Goal: Task Accomplishment & Management: Manage account settings

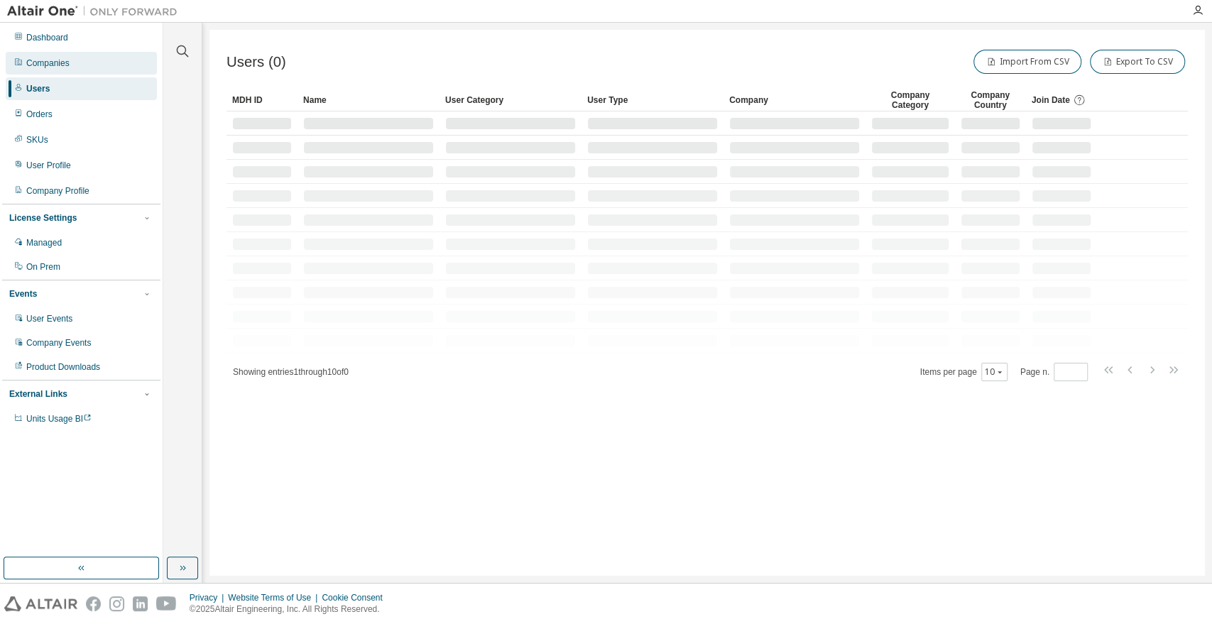
click at [59, 62] on div "Companies" at bounding box center [47, 63] width 43 height 11
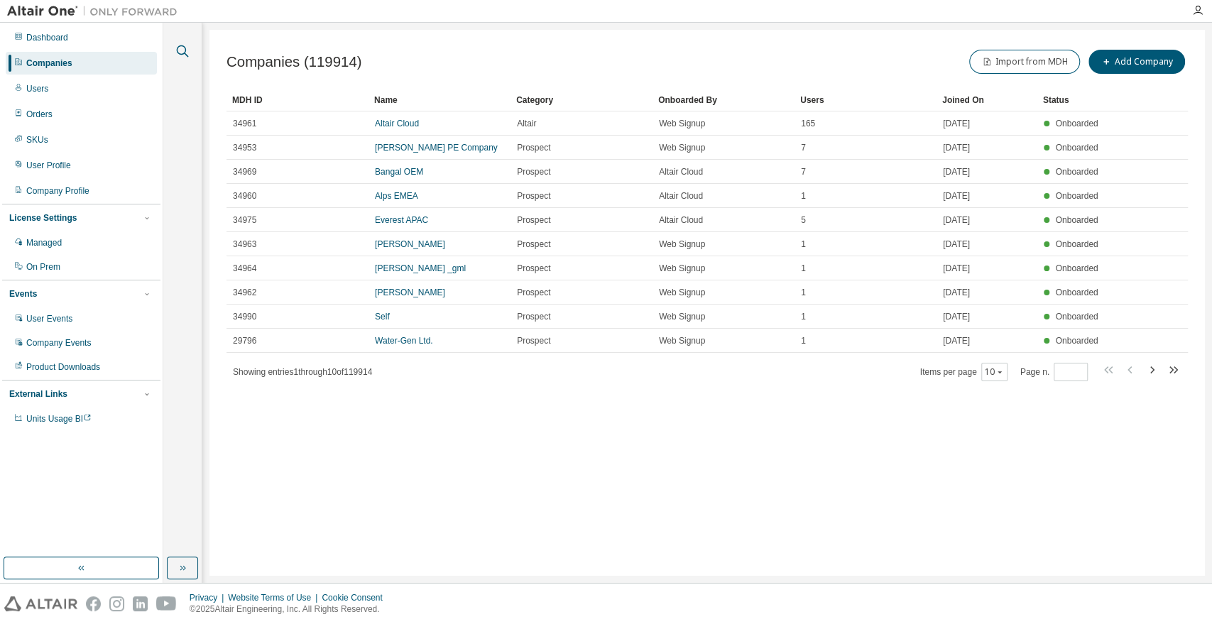
click at [184, 50] on icon "button" at bounding box center [182, 51] width 17 height 17
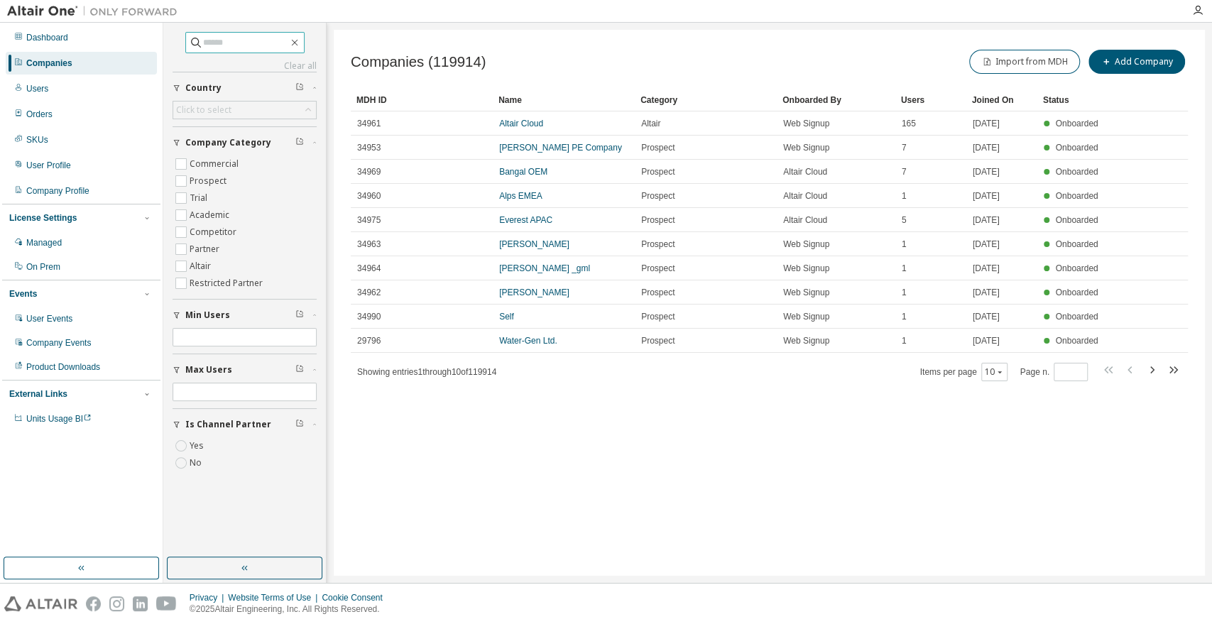
click at [204, 44] on input "text" at bounding box center [245, 43] width 85 height 14
paste input "**********"
type input "**********"
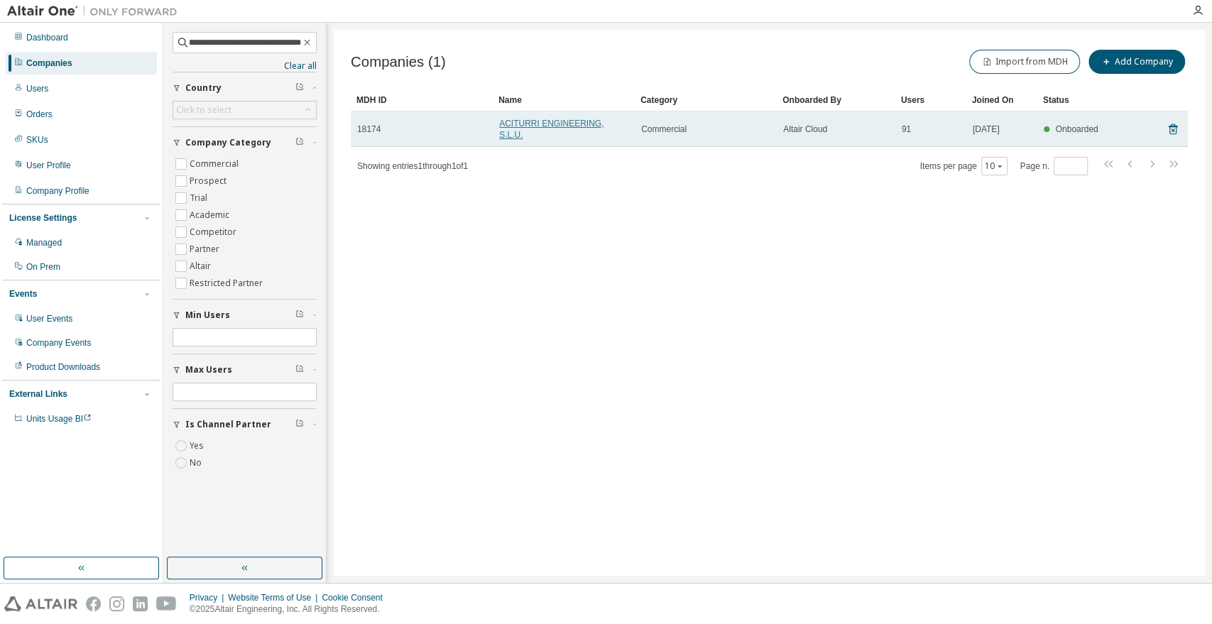
click at [539, 124] on link "ACITURRI ENGINEERING, S.L.U." at bounding box center [551, 129] width 104 height 21
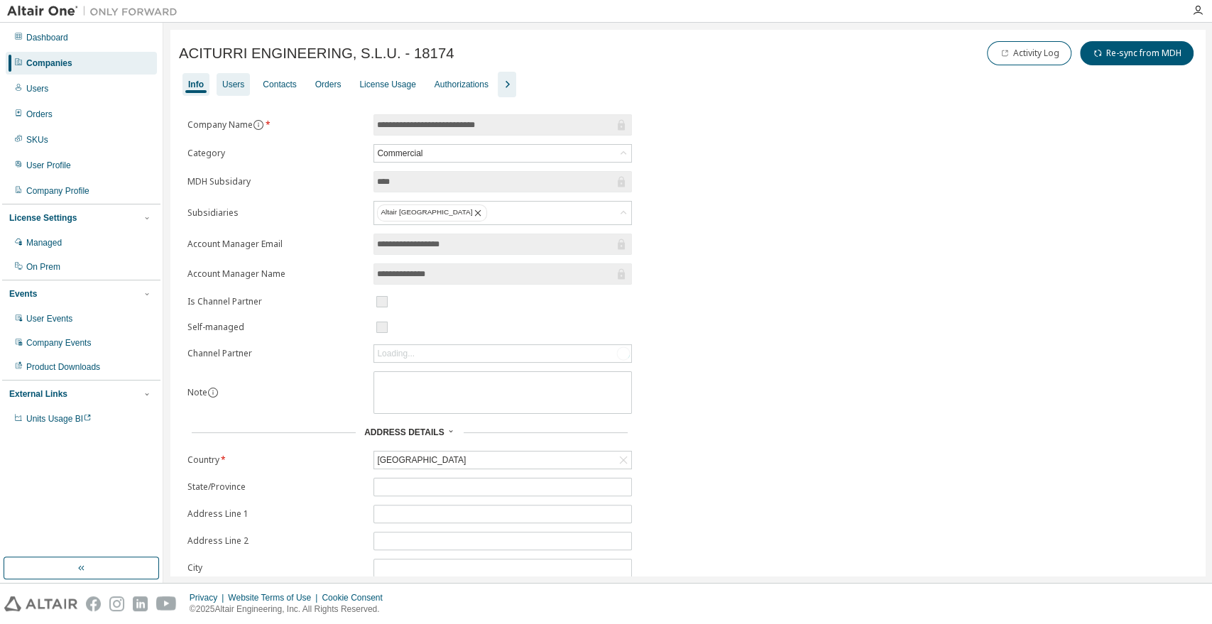
click at [236, 85] on div "Users" at bounding box center [233, 84] width 22 height 11
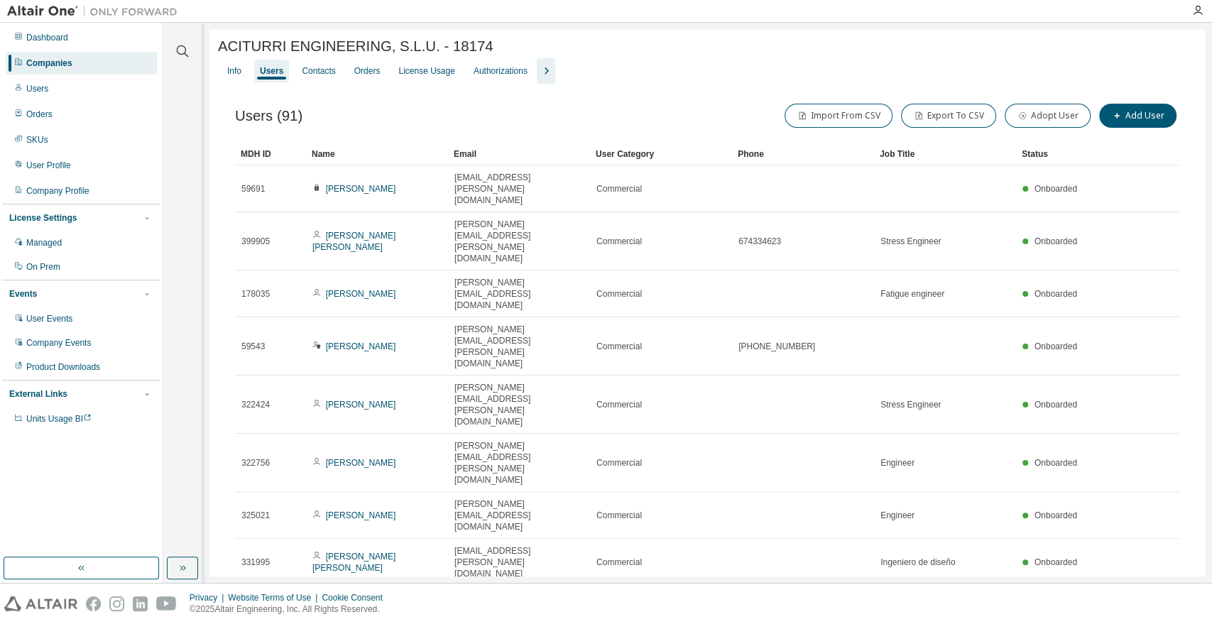
click at [1003, 511] on div "100" at bounding box center [1031, 516] width 114 height 17
type button "100"
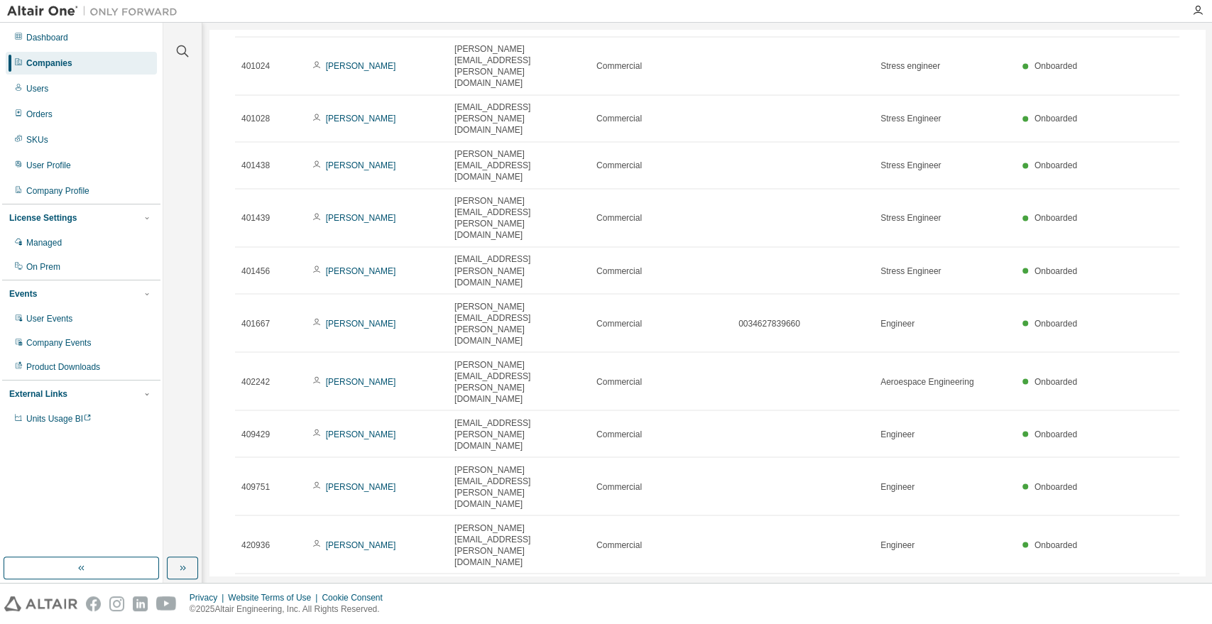
scroll to position [1572, 0]
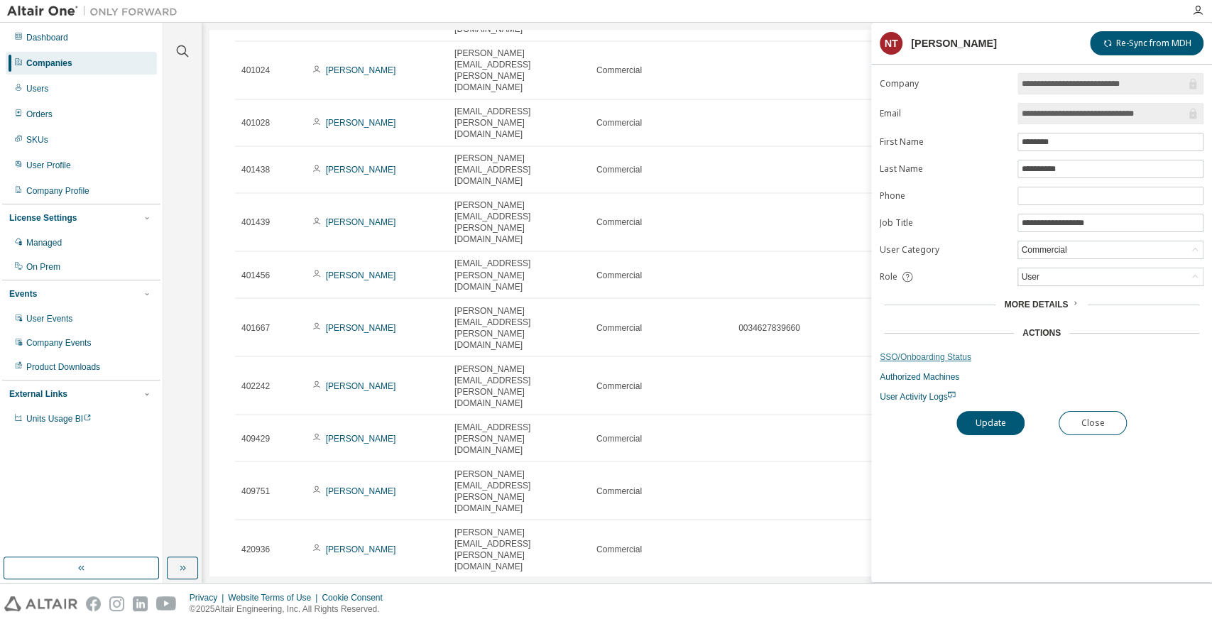
click at [947, 358] on link "SSO/Onboarding Status" at bounding box center [1042, 357] width 324 height 11
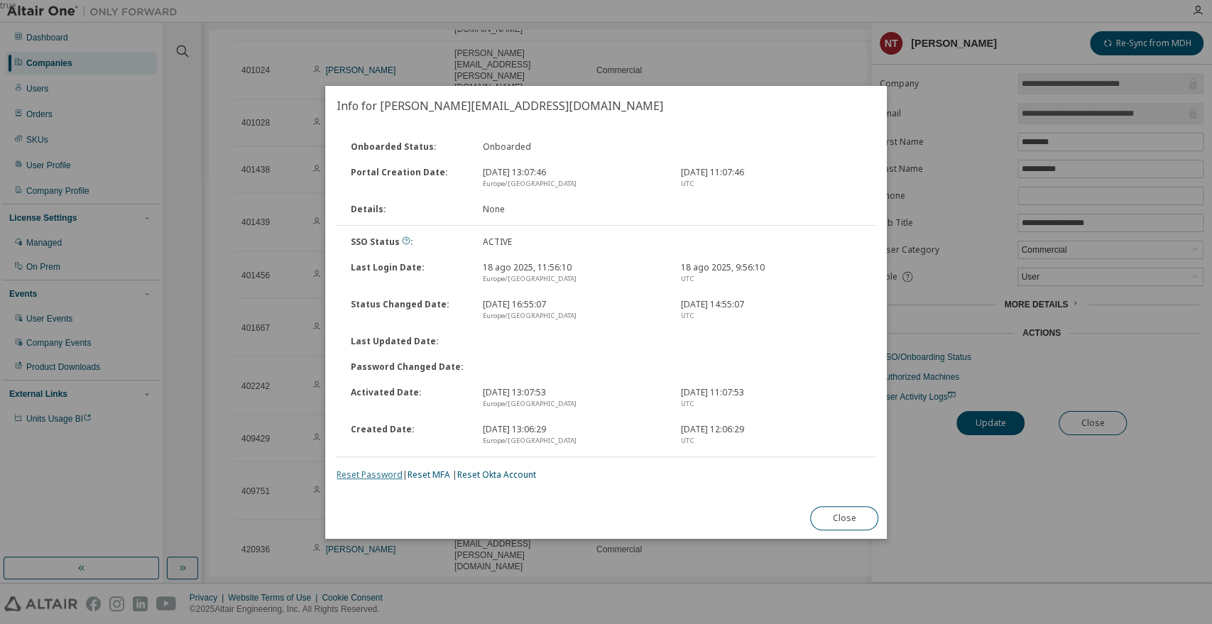
click at [373, 472] on link "Reset Password" at bounding box center [370, 475] width 66 height 12
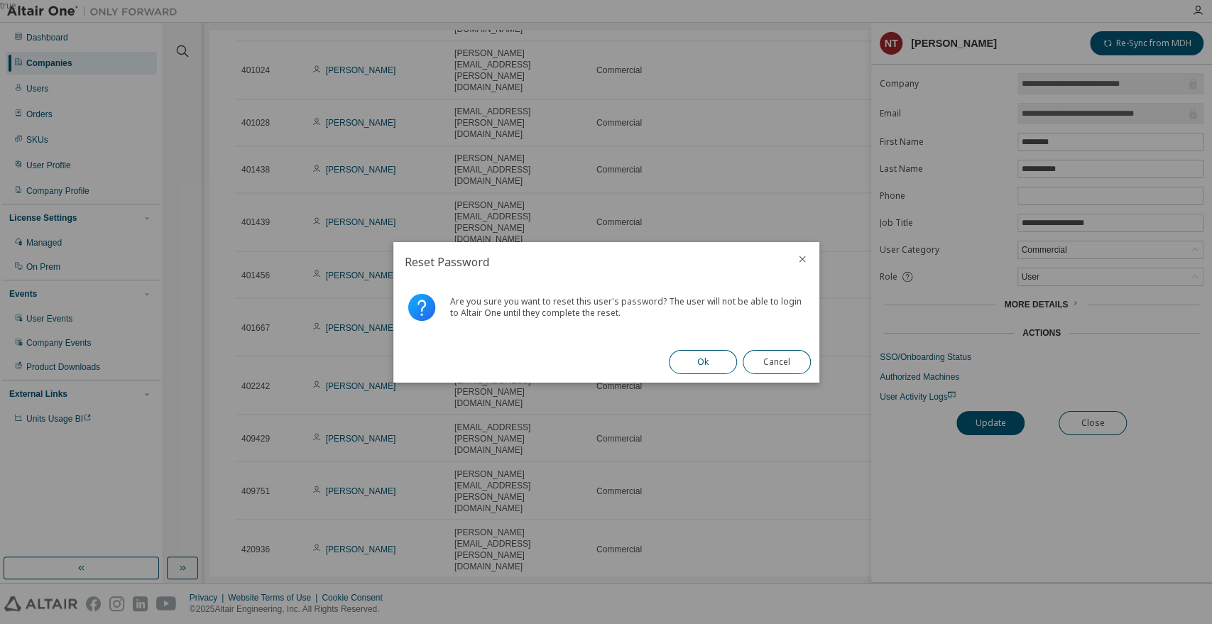
click at [699, 353] on button "Ok" at bounding box center [703, 362] width 68 height 24
click at [778, 365] on button "Close" at bounding box center [777, 362] width 68 height 24
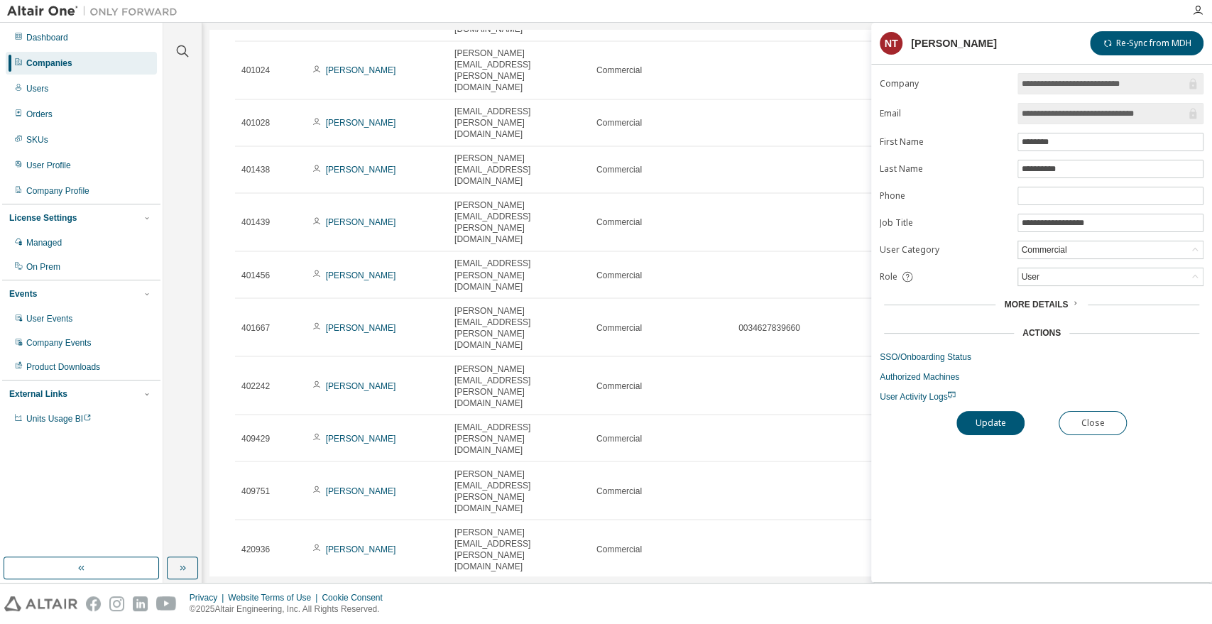
click at [25, 10] on img at bounding box center [96, 11] width 178 height 14
click at [40, 39] on div "Dashboard" at bounding box center [47, 37] width 42 height 11
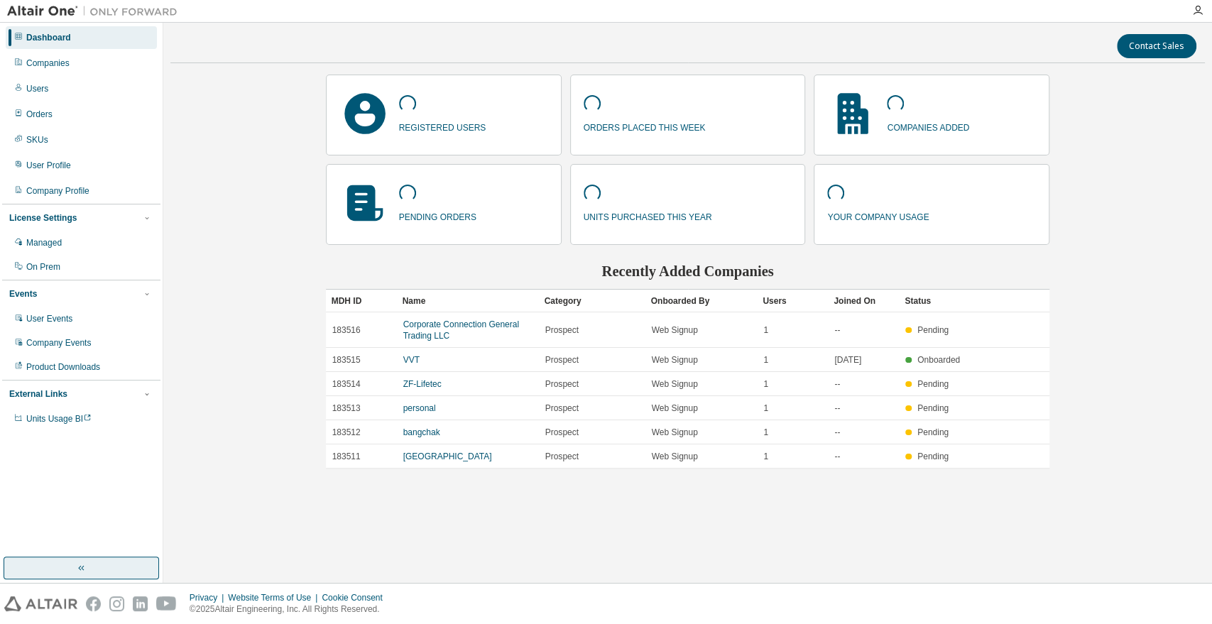
click at [64, 562] on button "button" at bounding box center [82, 568] width 156 height 23
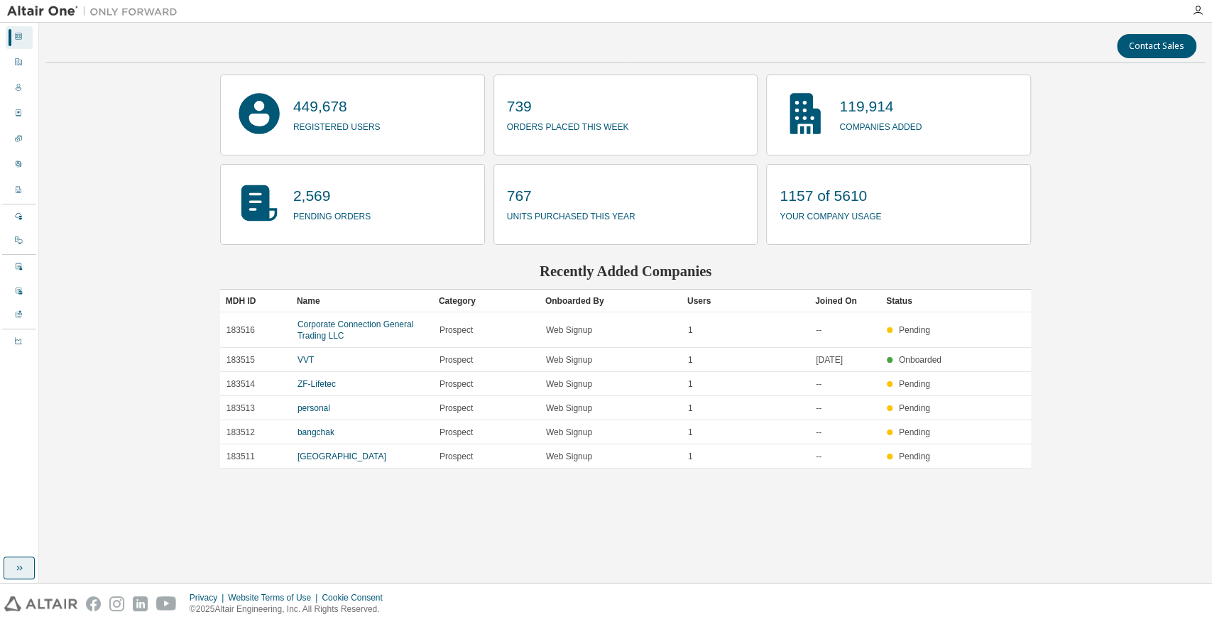
click at [28, 567] on button "button" at bounding box center [19, 568] width 31 height 23
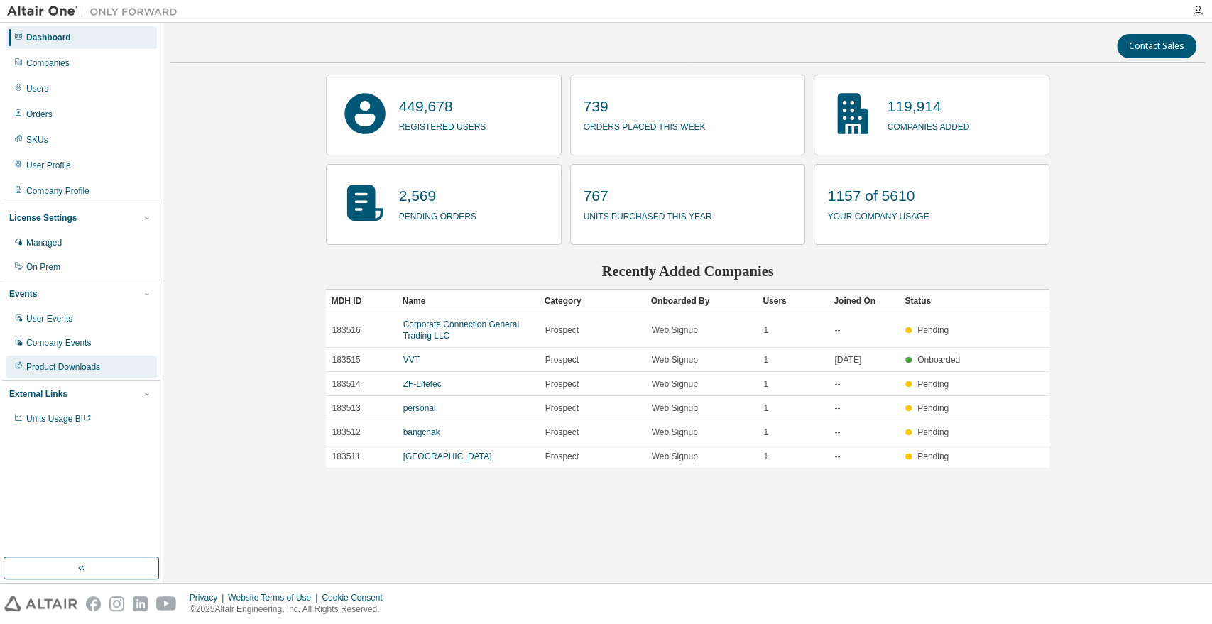
click at [65, 368] on div "Product Downloads" at bounding box center [63, 366] width 74 height 11
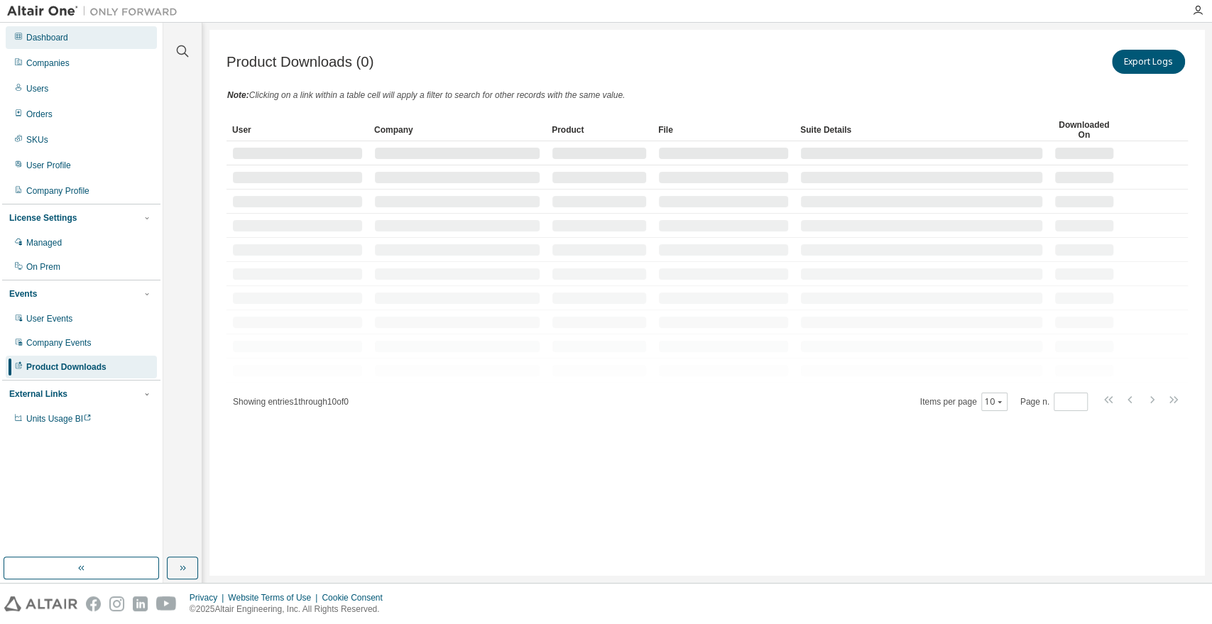
click at [48, 35] on div "Dashboard" at bounding box center [47, 37] width 42 height 11
